Goal: Information Seeking & Learning: Learn about a topic

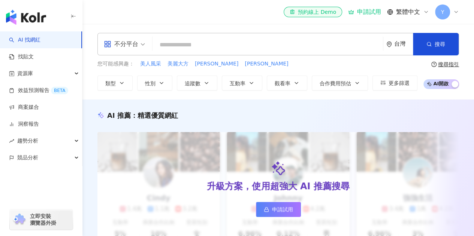
type input "*****"
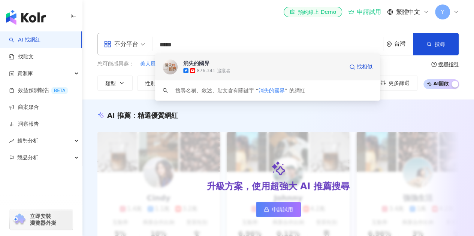
click at [226, 62] on span "消失的國界" at bounding box center [263, 63] width 160 height 7
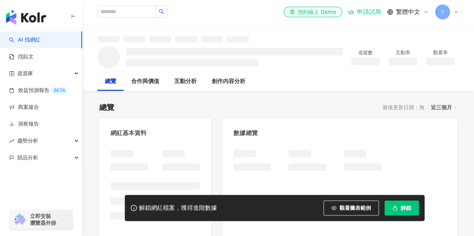
click at [167, 43] on div "追蹤數 互動率 觀看率" at bounding box center [278, 57] width 392 height 30
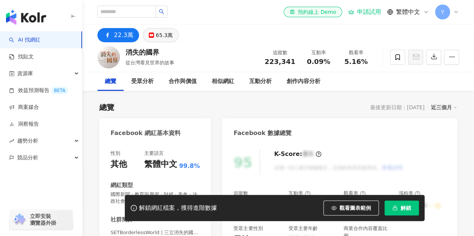
click at [169, 37] on div "65.3萬" at bounding box center [164, 35] width 17 height 10
click at [171, 37] on button "65.3萬" at bounding box center [161, 35] width 36 height 14
click at [175, 35] on button "65.3萬" at bounding box center [161, 35] width 36 height 14
